Goal: Find specific page/section: Find specific page/section

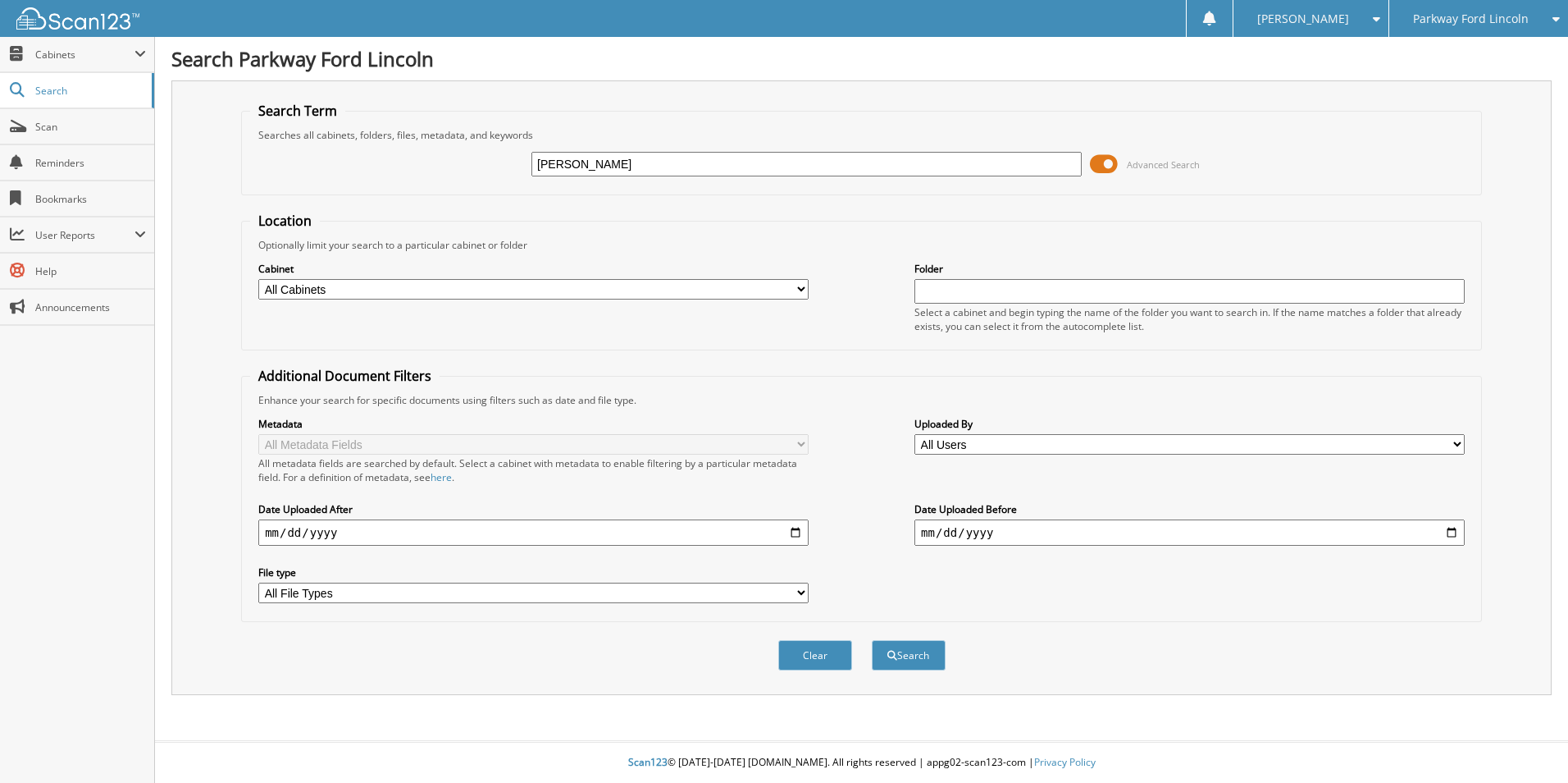
type input "[PERSON_NAME]"
click at [872, 640] on button "Search" at bounding box center [908, 655] width 74 height 30
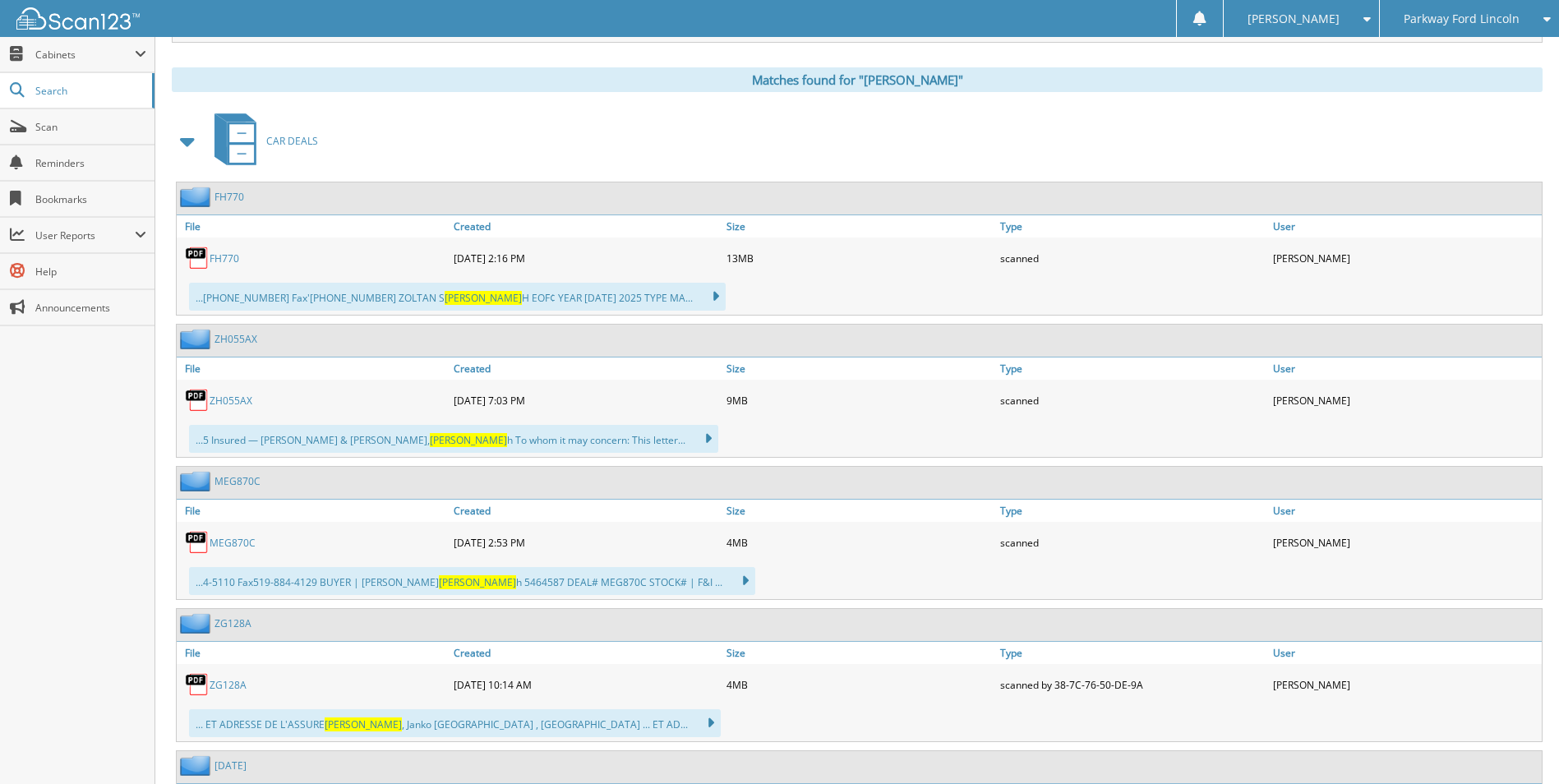
scroll to position [657, 0]
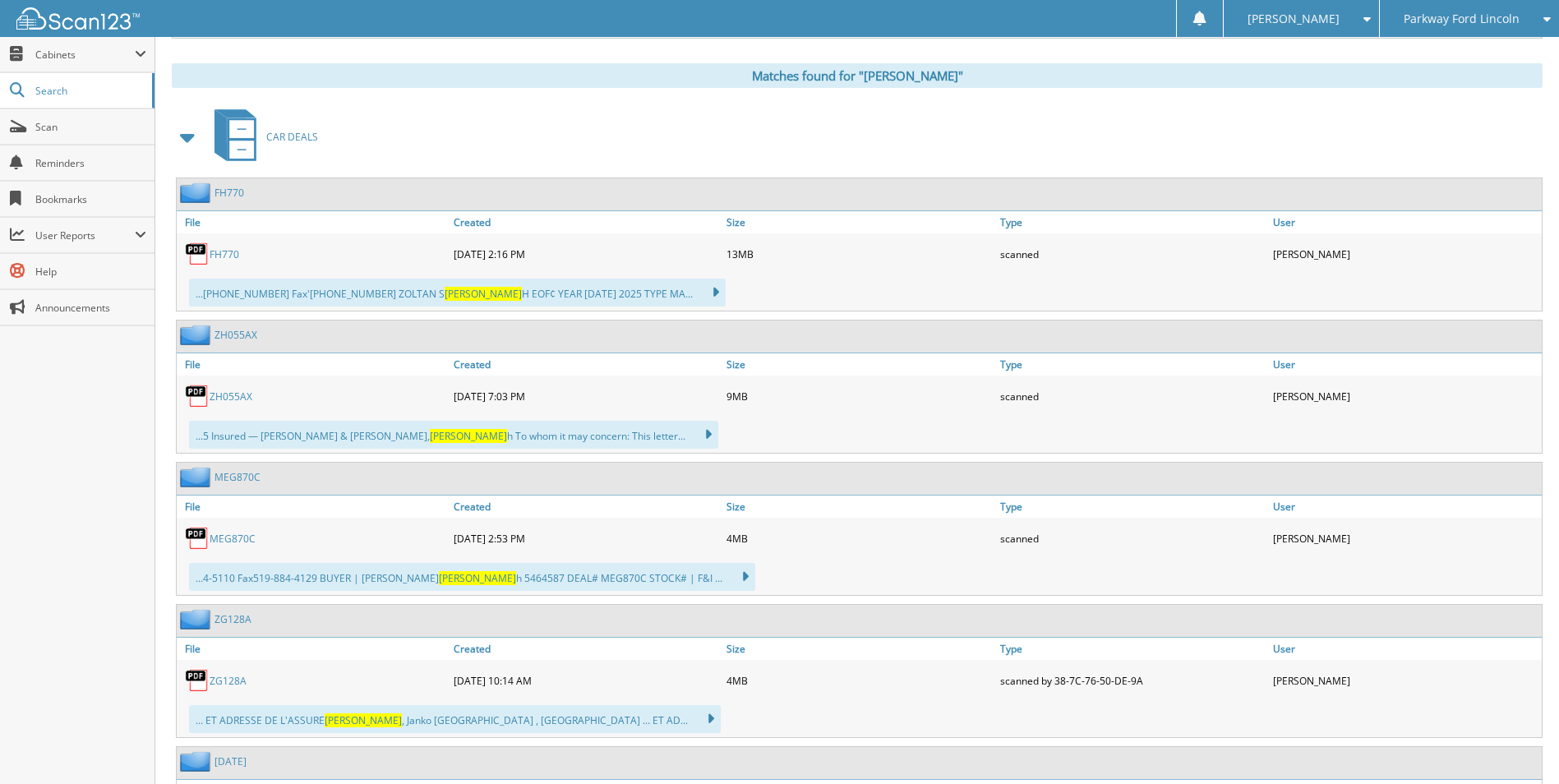
click at [244, 393] on link "ZH055AX" at bounding box center [231, 396] width 43 height 14
click at [1481, 18] on span "Parkway Ford Lincoln" at bounding box center [1461, 19] width 116 height 10
click at [1444, 49] on link "Kitchener Ford" at bounding box center [1469, 51] width 179 height 29
